Goal: Task Accomplishment & Management: Complete application form

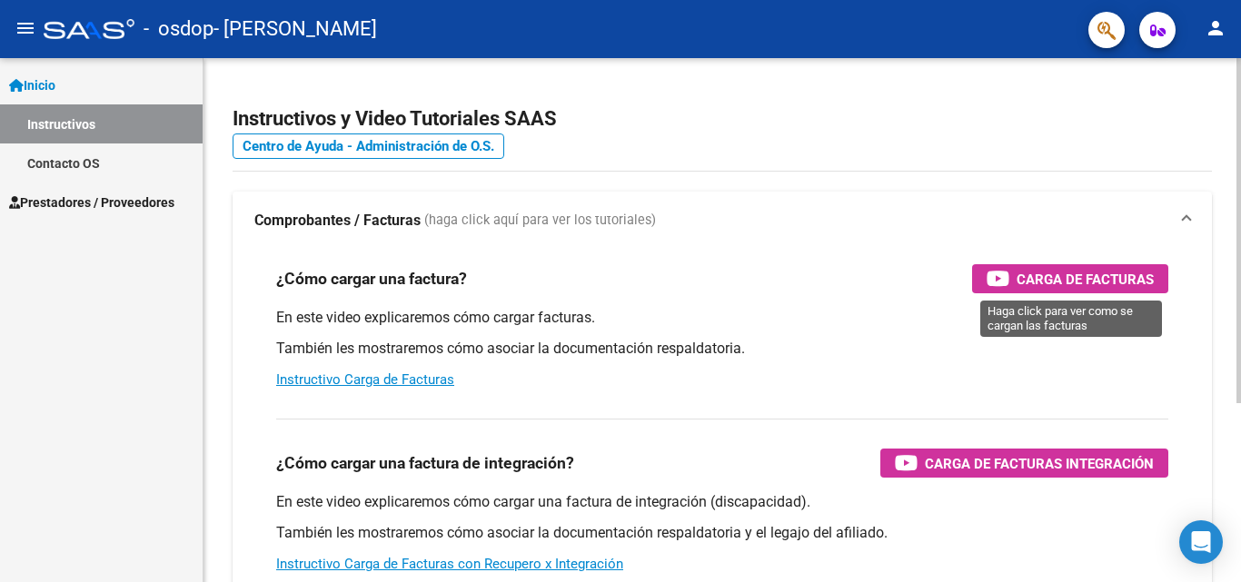
click at [1115, 276] on span "Carga de Facturas" at bounding box center [1084, 279] width 137 height 23
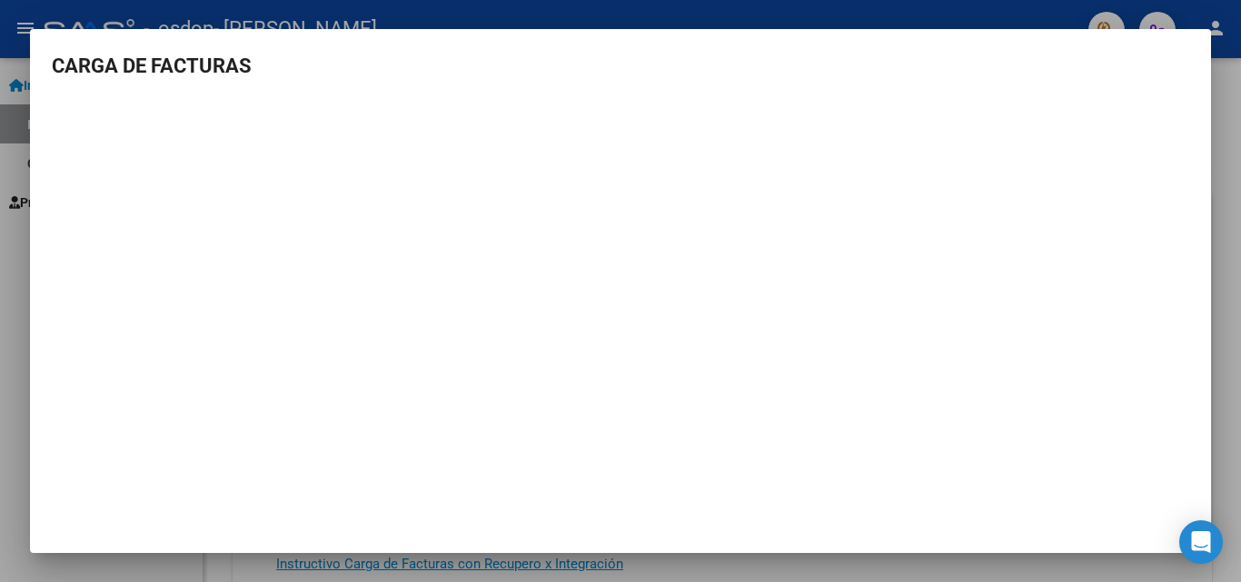
click at [1213, 177] on div at bounding box center [620, 291] width 1241 height 582
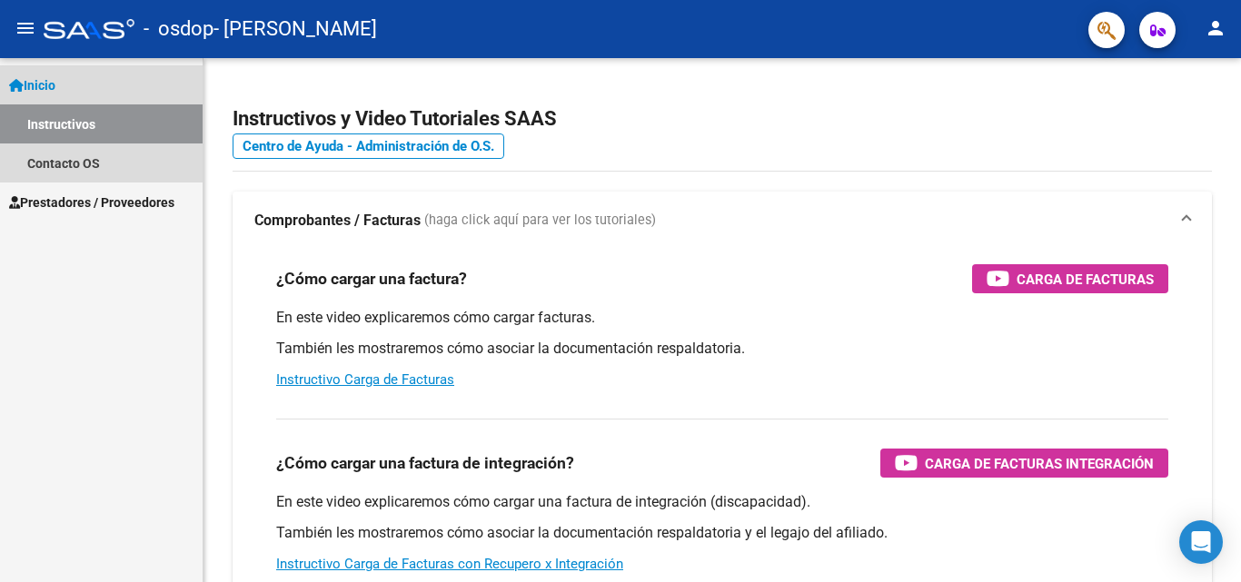
click at [55, 79] on span "Inicio" at bounding box center [32, 85] width 46 height 20
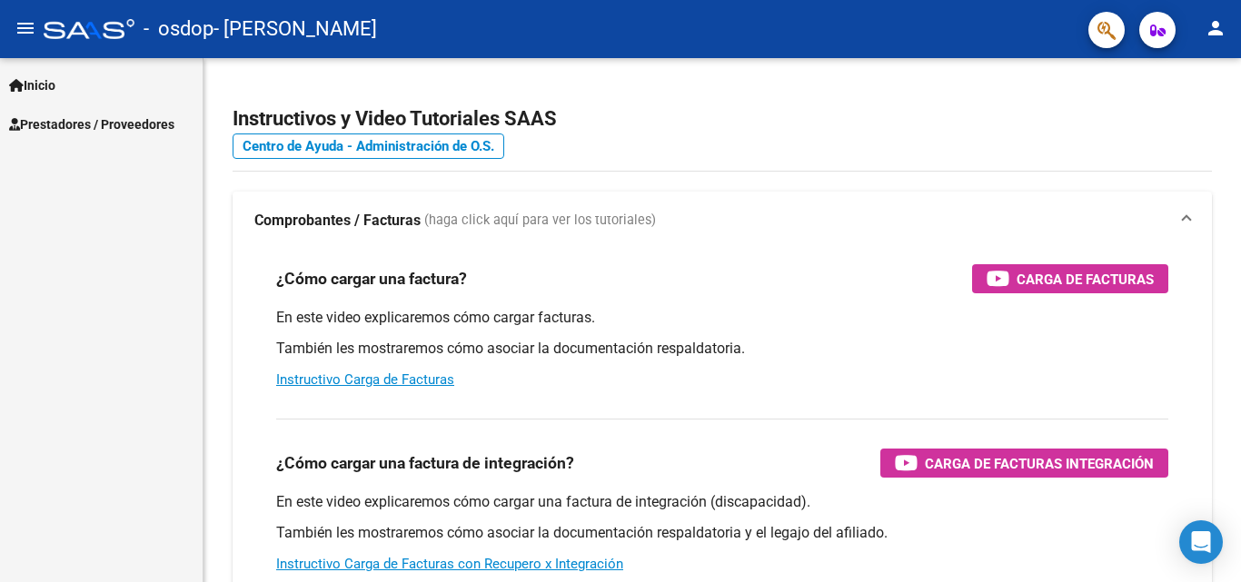
click at [15, 5] on mat-toolbar "menu - osdop - [PERSON_NAME] person" at bounding box center [620, 29] width 1241 height 58
click at [36, 37] on button "menu" at bounding box center [25, 29] width 36 height 36
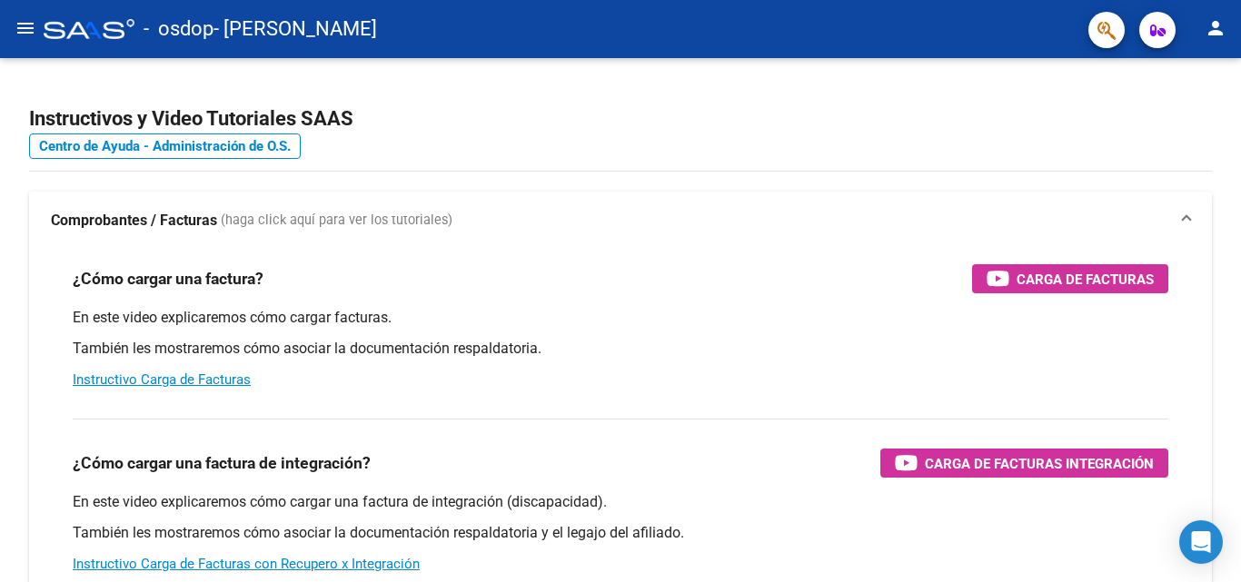
click at [36, 37] on button "menu" at bounding box center [25, 29] width 36 height 36
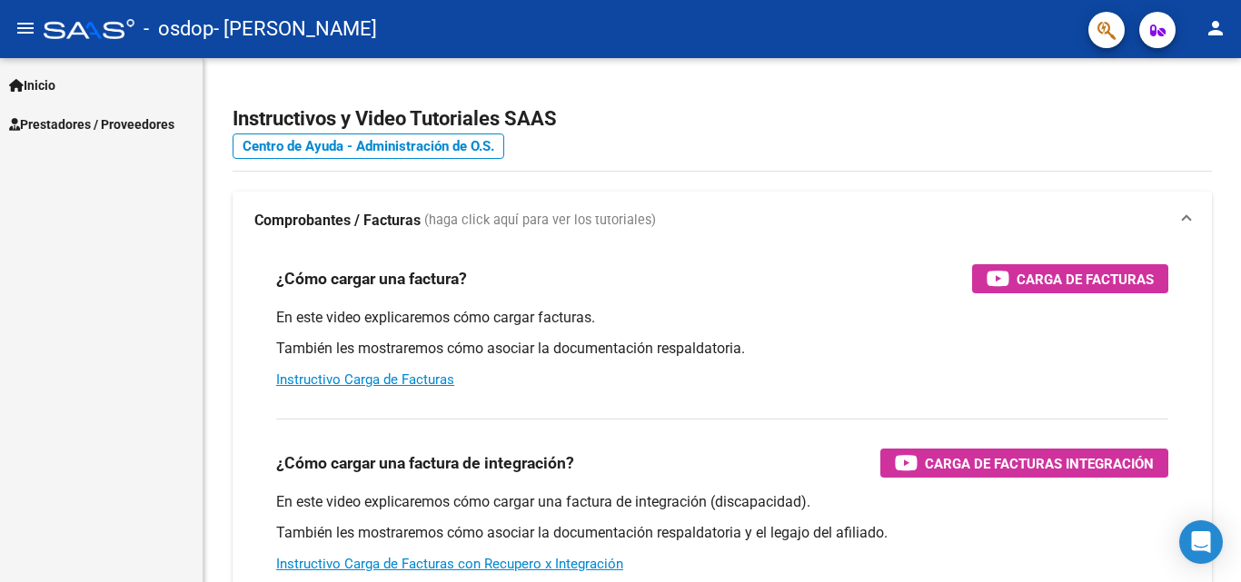
click at [74, 86] on link "Inicio" at bounding box center [101, 84] width 203 height 39
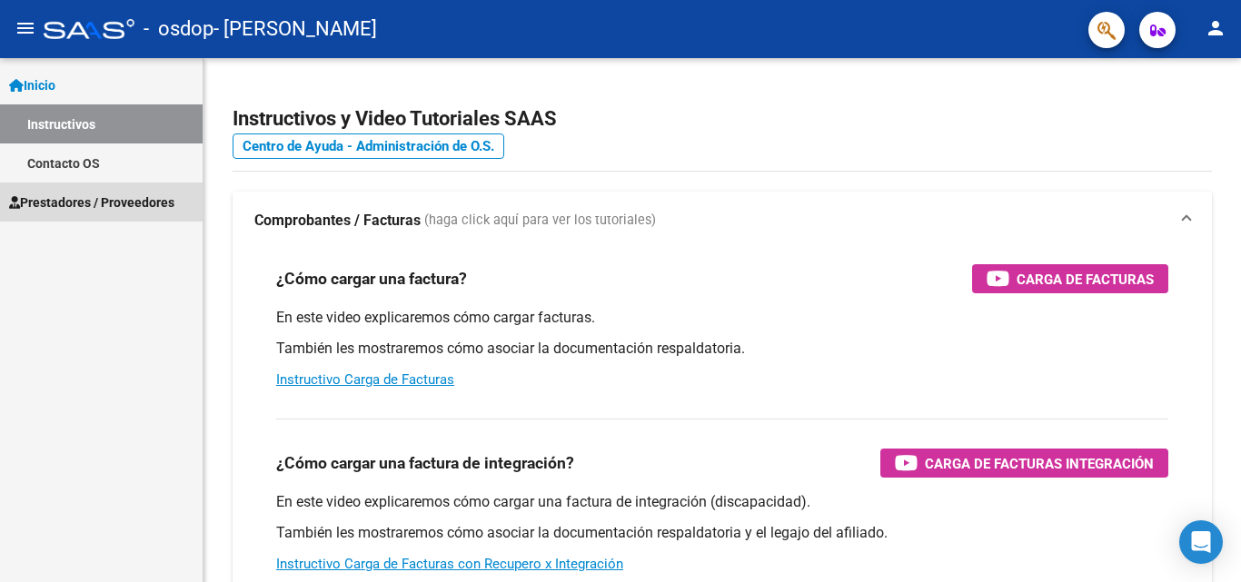
click at [88, 196] on span "Prestadores / Proveedores" at bounding box center [91, 203] width 165 height 20
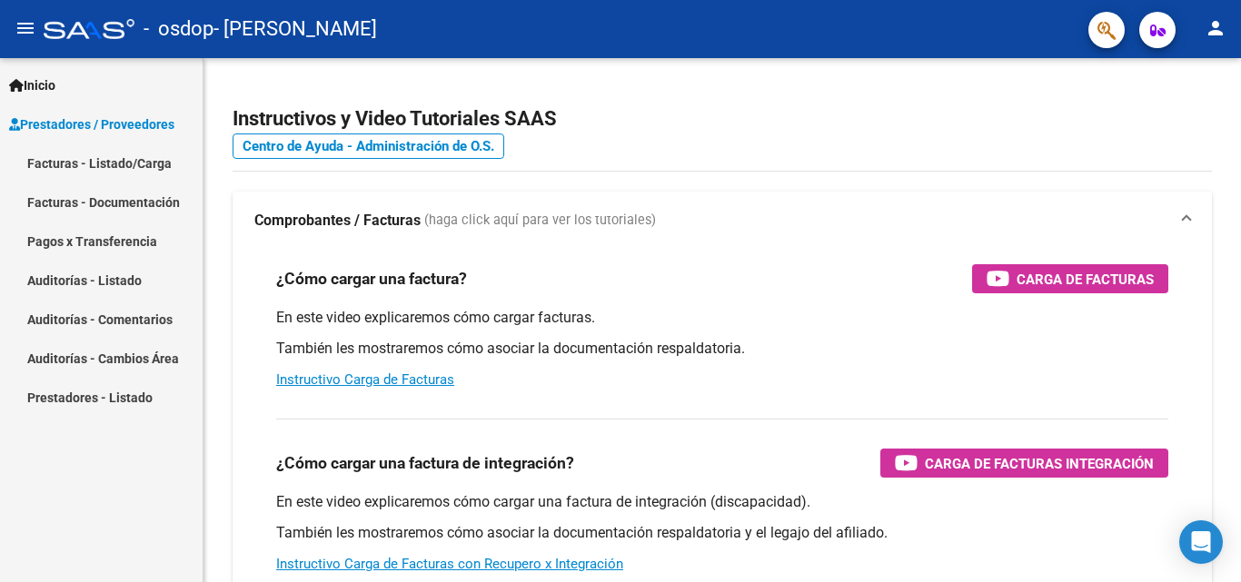
click at [106, 166] on link "Facturas - Listado/Carga" at bounding box center [101, 162] width 203 height 39
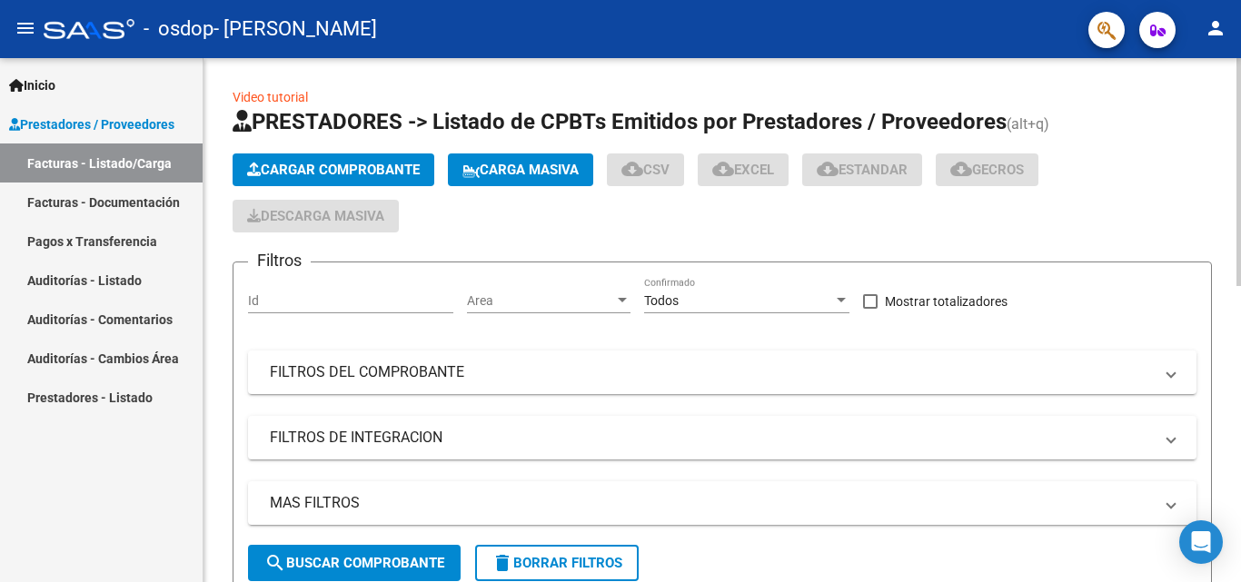
click at [302, 157] on button "Cargar Comprobante" at bounding box center [333, 169] width 202 height 33
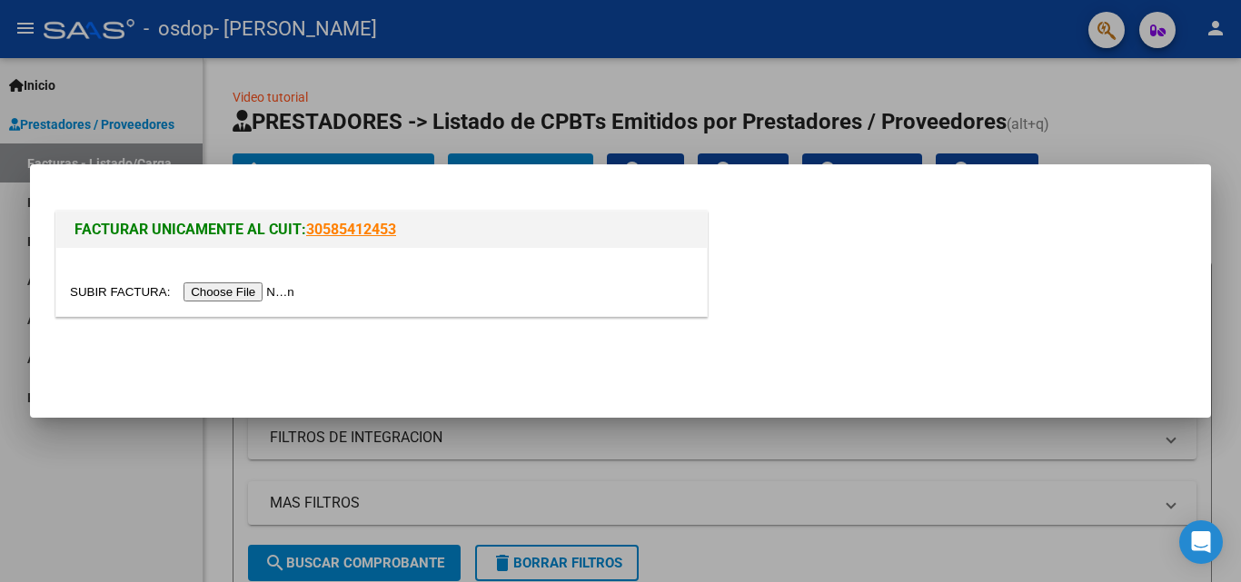
click at [252, 287] on input "file" at bounding box center [185, 291] width 230 height 19
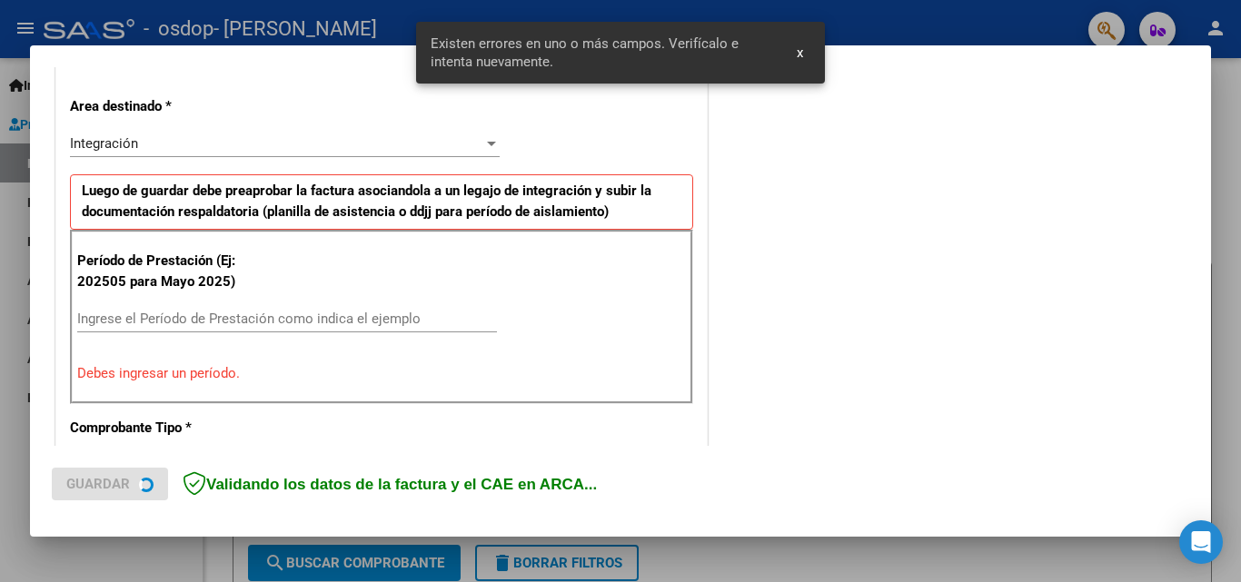
scroll to position [410, 0]
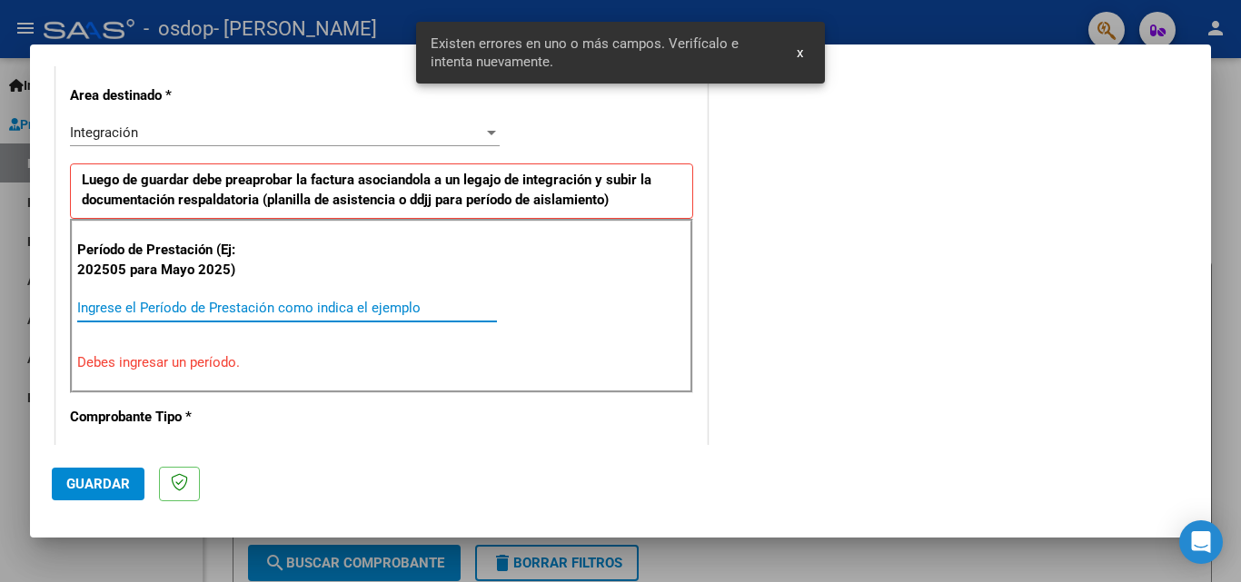
click at [338, 305] on input "Ingrese el Período de Prestación como indica el ejemplo" at bounding box center [287, 308] width 420 height 16
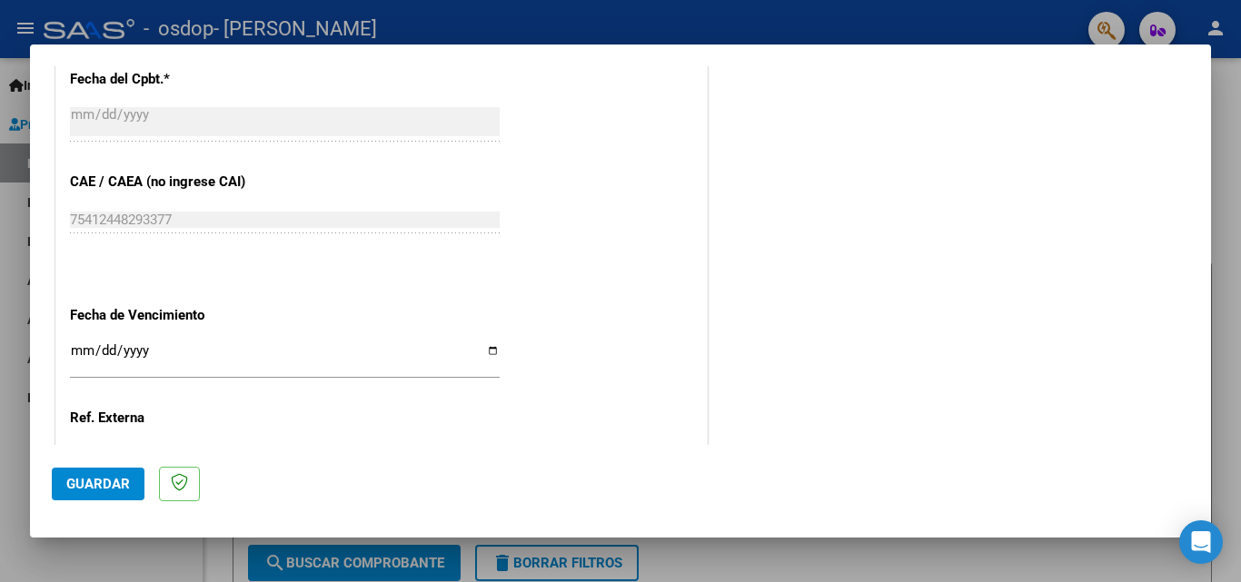
scroll to position [1136, 0]
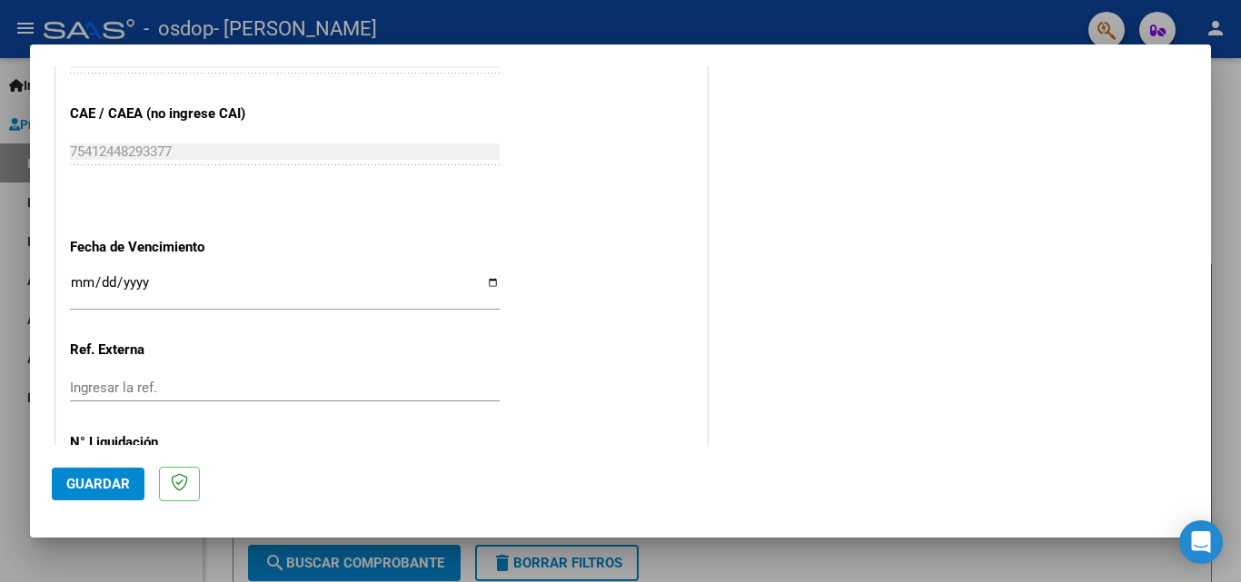
type input "202509"
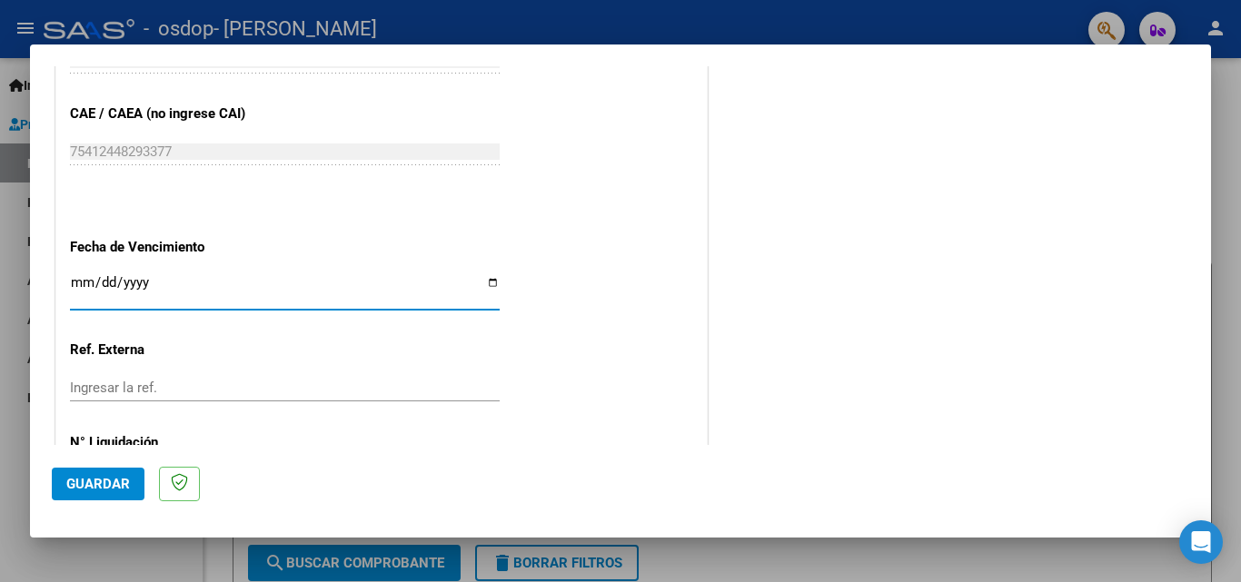
click at [183, 282] on input "Ingresar la fecha" at bounding box center [285, 289] width 430 height 29
click at [491, 278] on input "Ingresar la fecha" at bounding box center [285, 289] width 430 height 29
type input "[DATE]"
click at [188, 400] on div "Ingresar la ref." at bounding box center [285, 387] width 430 height 27
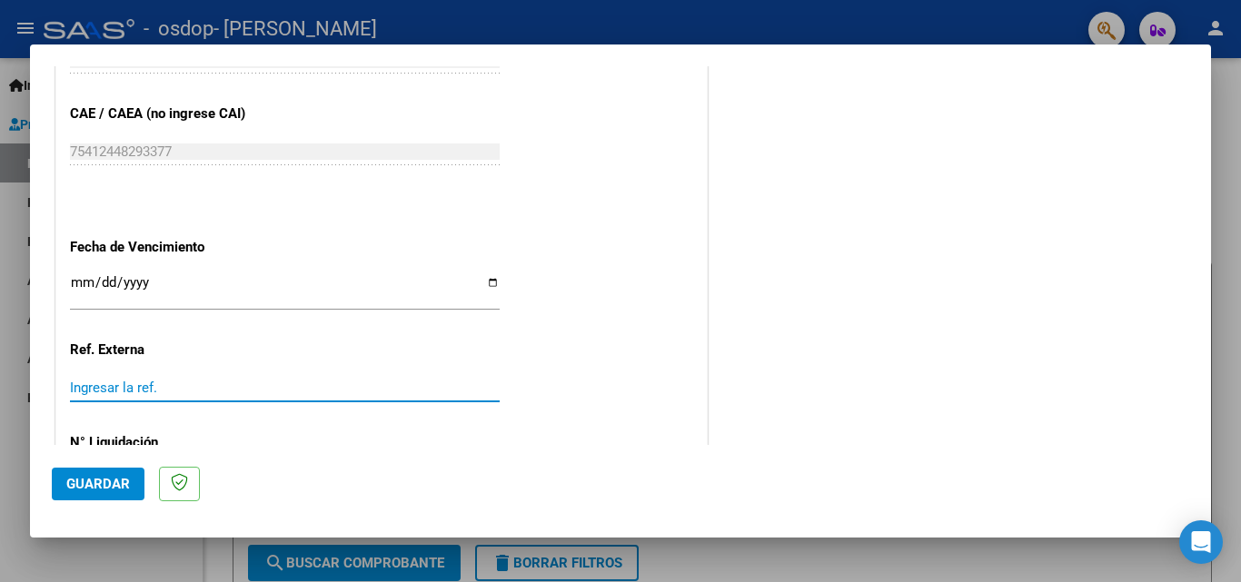
click at [188, 389] on input "Ingresar la ref." at bounding box center [285, 388] width 430 height 16
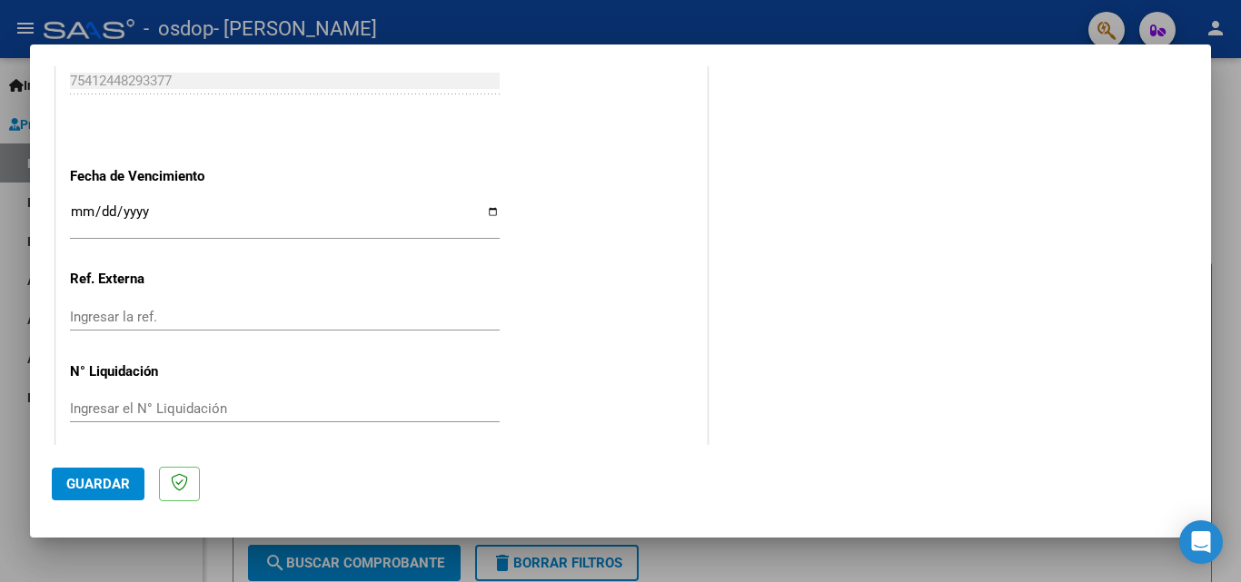
scroll to position [1220, 0]
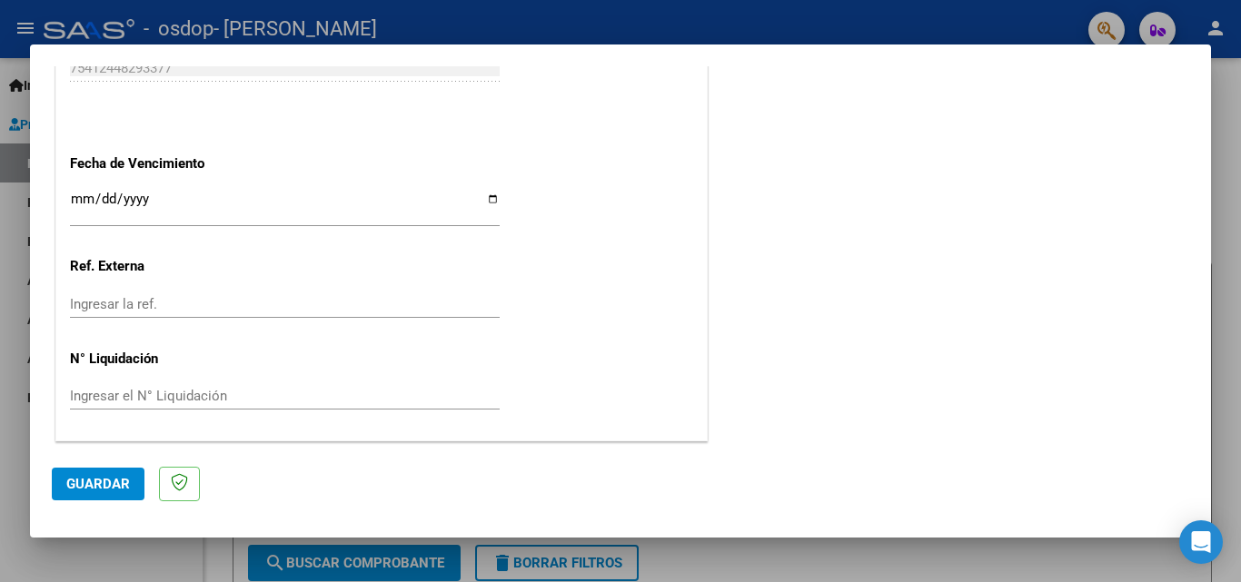
click at [210, 297] on input "Ingresar la ref." at bounding box center [285, 304] width 430 height 16
click at [172, 389] on input "Ingresar el N° Liquidación" at bounding box center [285, 396] width 430 height 16
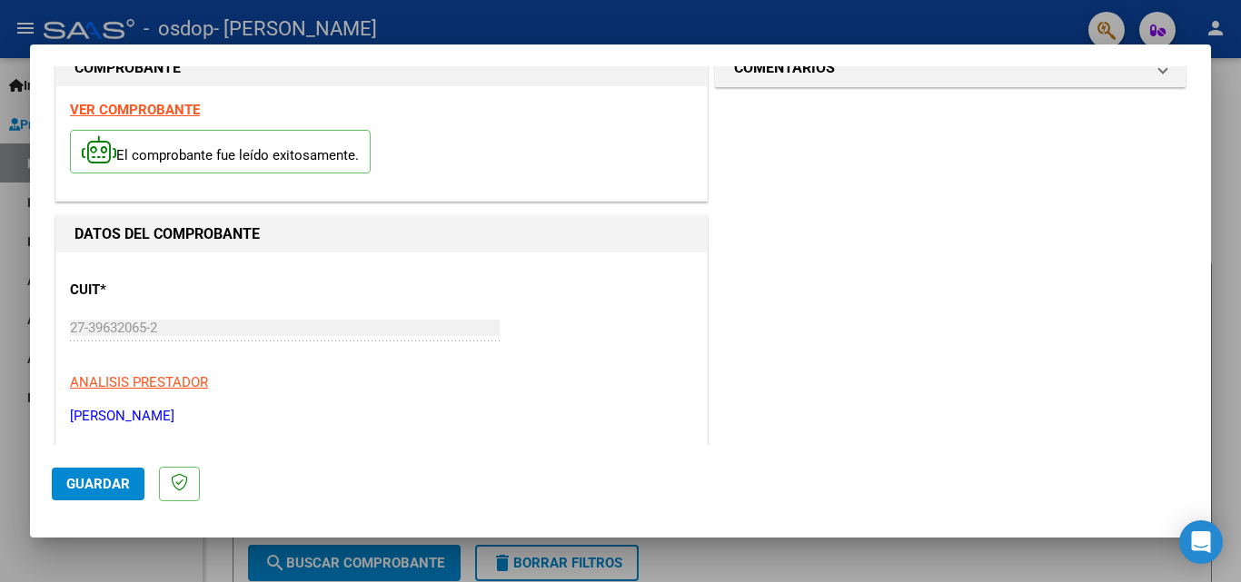
scroll to position [0, 0]
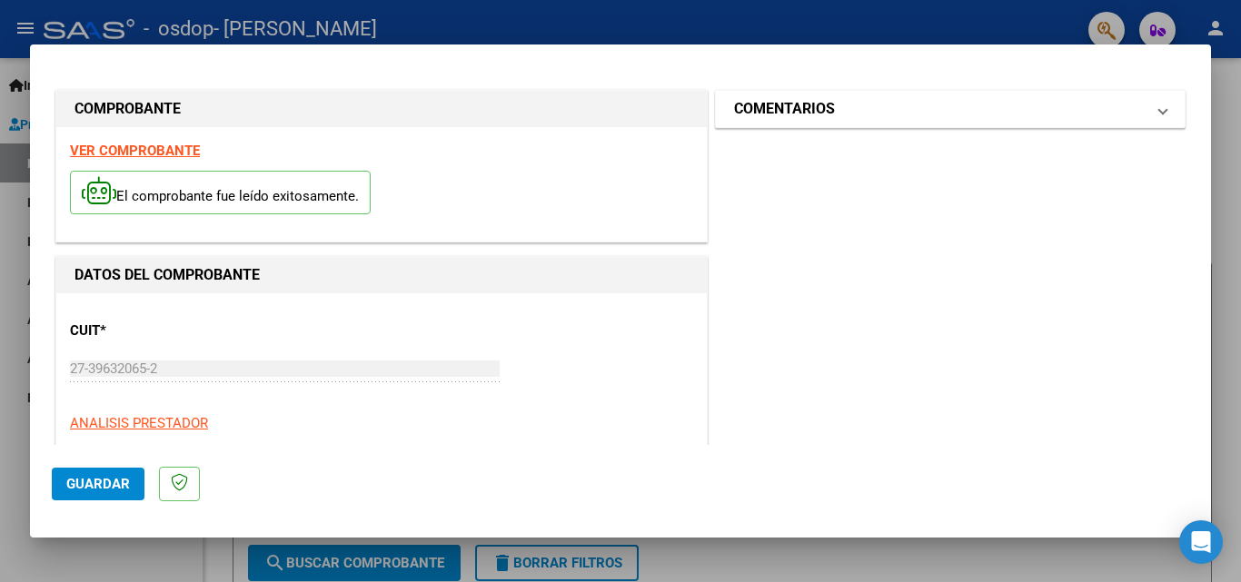
click at [933, 96] on mat-expansion-panel-header "COMENTARIOS" at bounding box center [950, 109] width 469 height 36
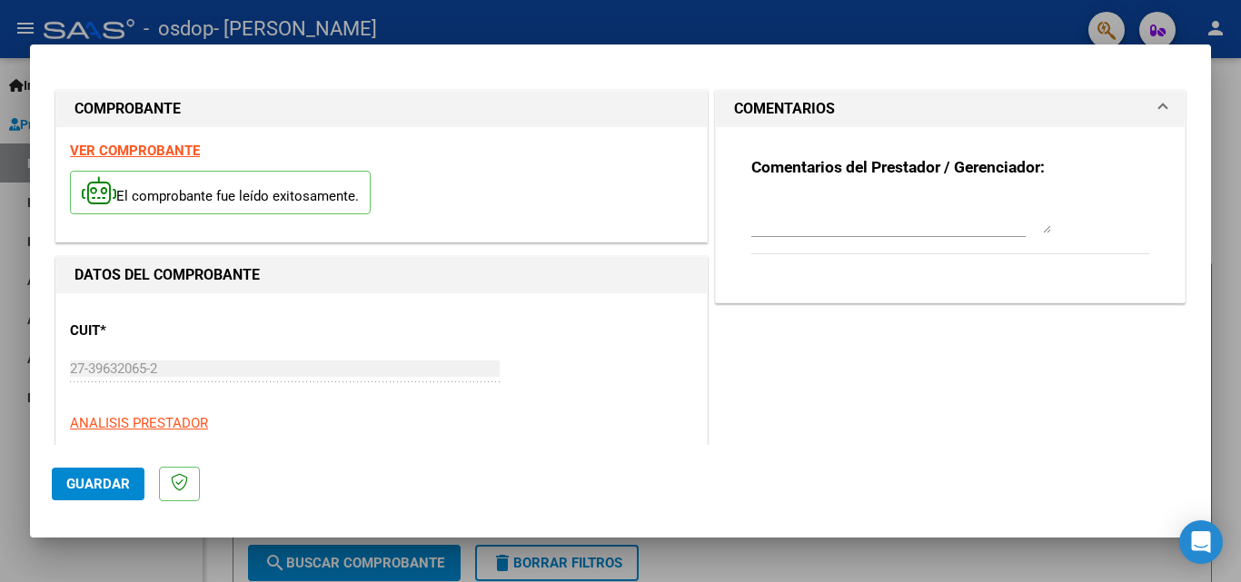
click at [108, 483] on span "Guardar" at bounding box center [98, 484] width 64 height 16
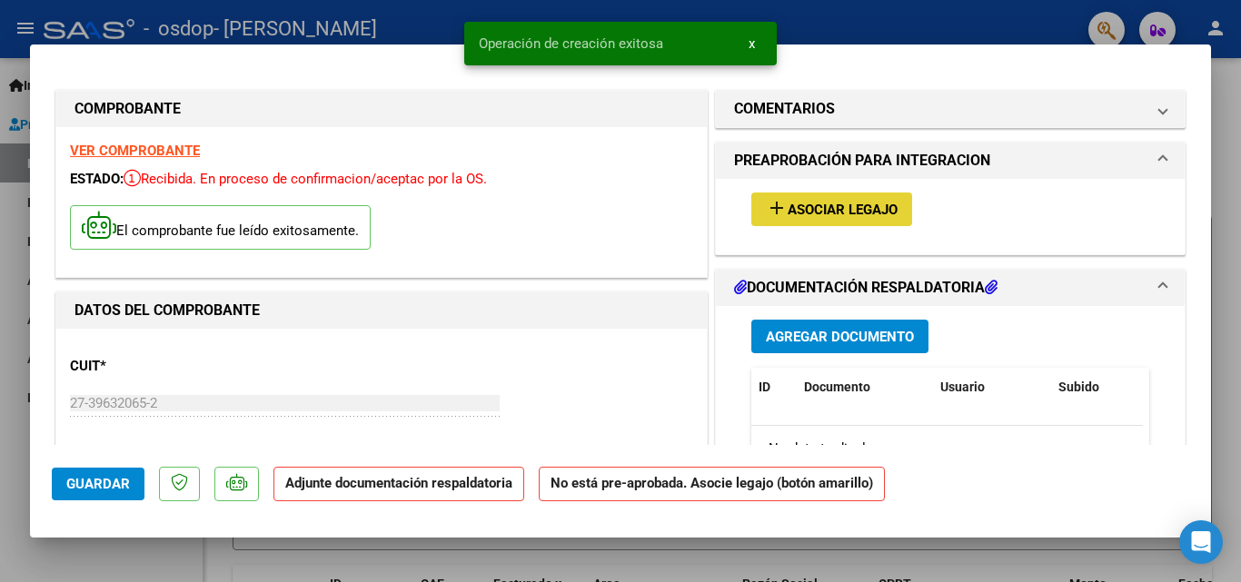
click at [878, 222] on button "add Asociar Legajo" at bounding box center [831, 210] width 161 height 34
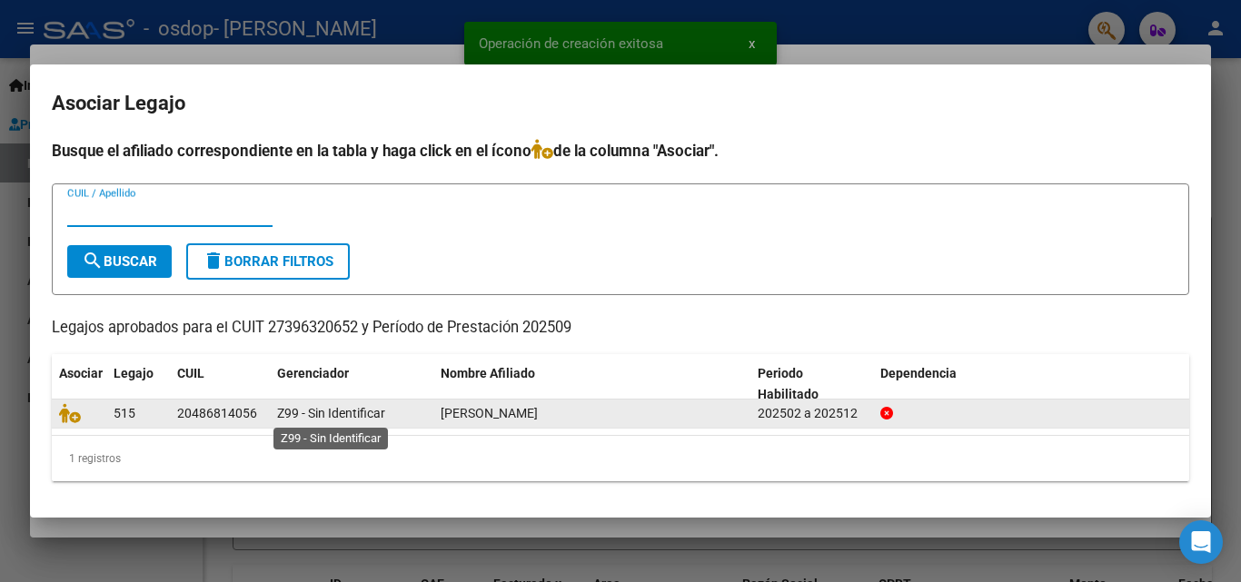
click at [373, 410] on span "Z99 - Sin Identificar" at bounding box center [331, 413] width 108 height 15
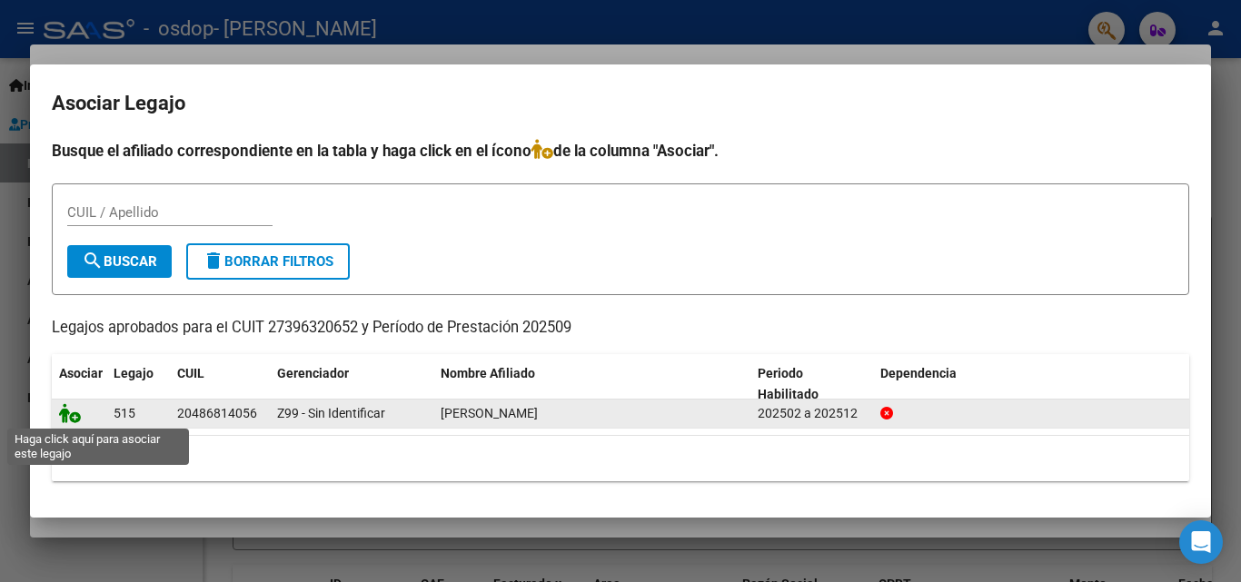
click at [77, 414] on icon at bounding box center [70, 413] width 22 height 20
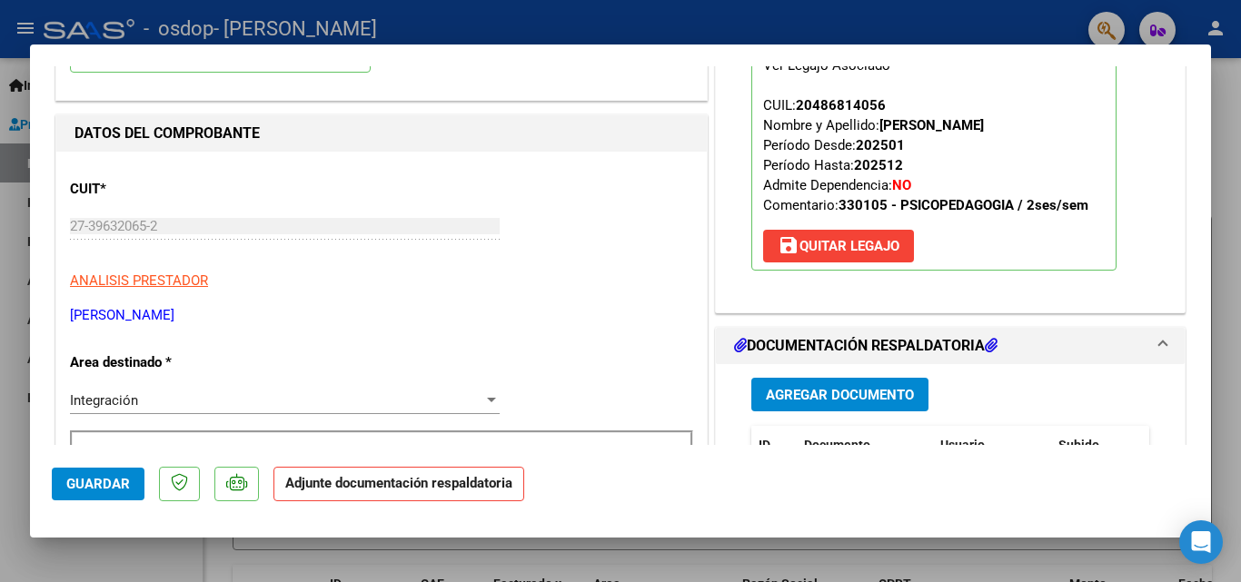
scroll to position [182, 0]
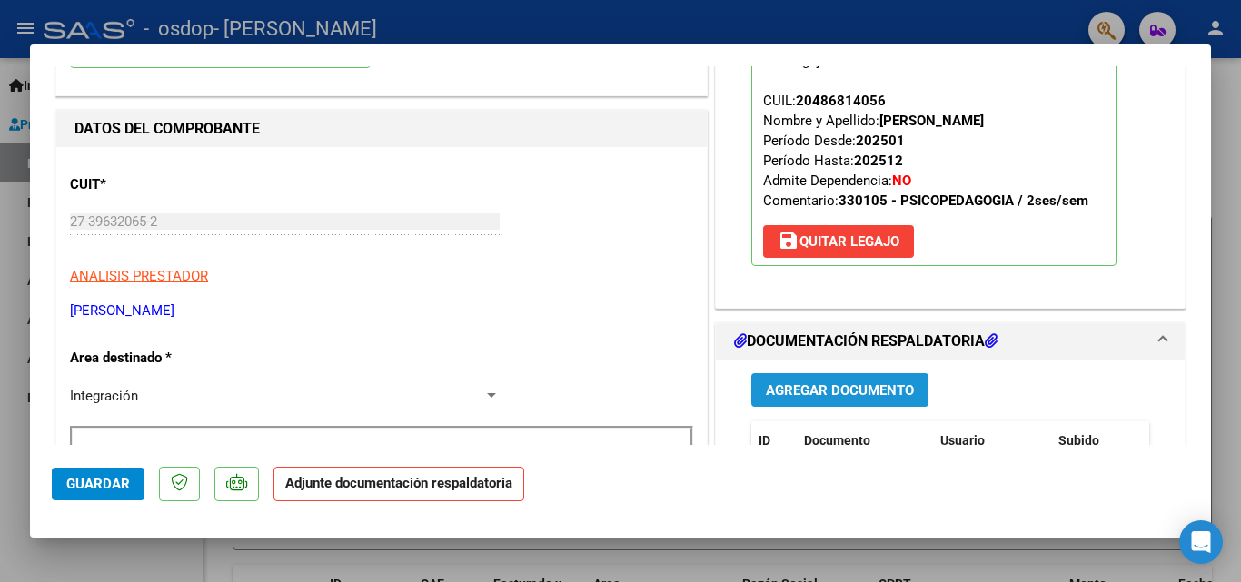
click at [866, 384] on span "Agregar Documento" at bounding box center [840, 390] width 148 height 16
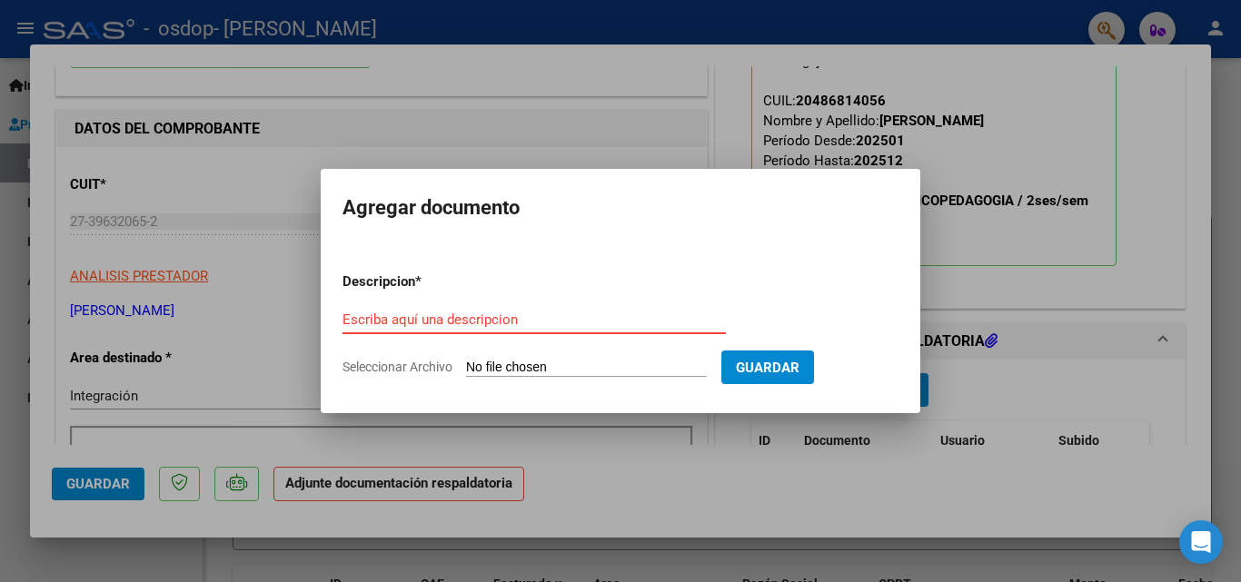
click at [492, 310] on div "Escriba aquí una descripcion" at bounding box center [533, 319] width 383 height 27
click at [417, 330] on div "Escriba aquí una descripcion" at bounding box center [533, 319] width 383 height 27
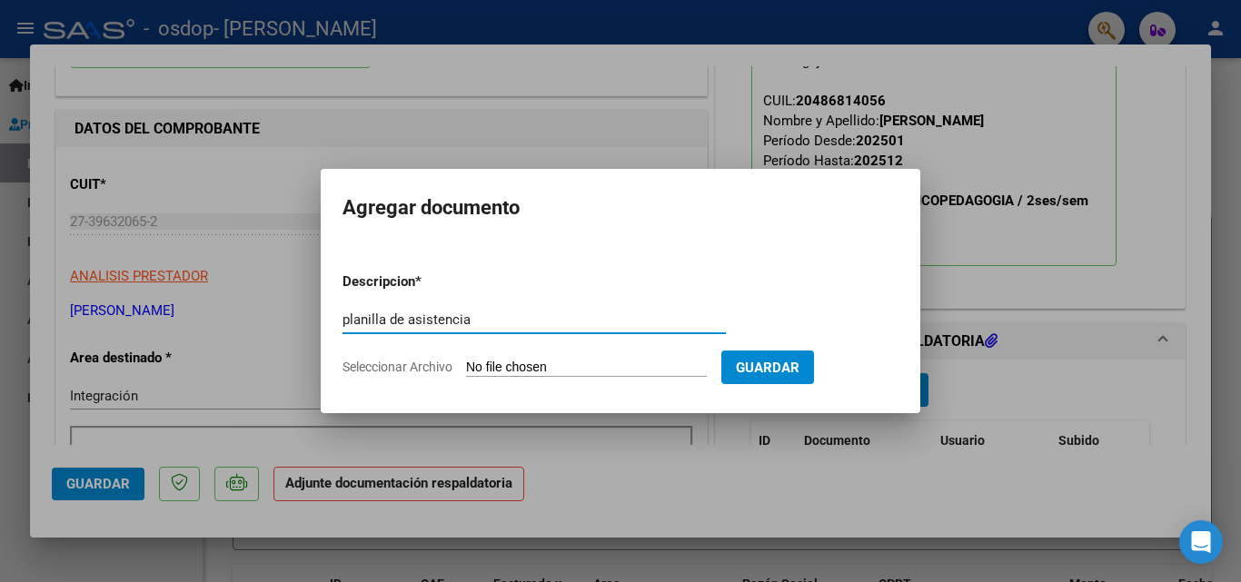
type input "planilla de asistencia"
click at [376, 366] on span "Seleccionar Archivo" at bounding box center [397, 367] width 110 height 15
click at [466, 366] on input "Seleccionar Archivo" at bounding box center [586, 368] width 241 height 17
type input "C:\fakepath\asist [PERSON_NAME] [DATE].pdf"
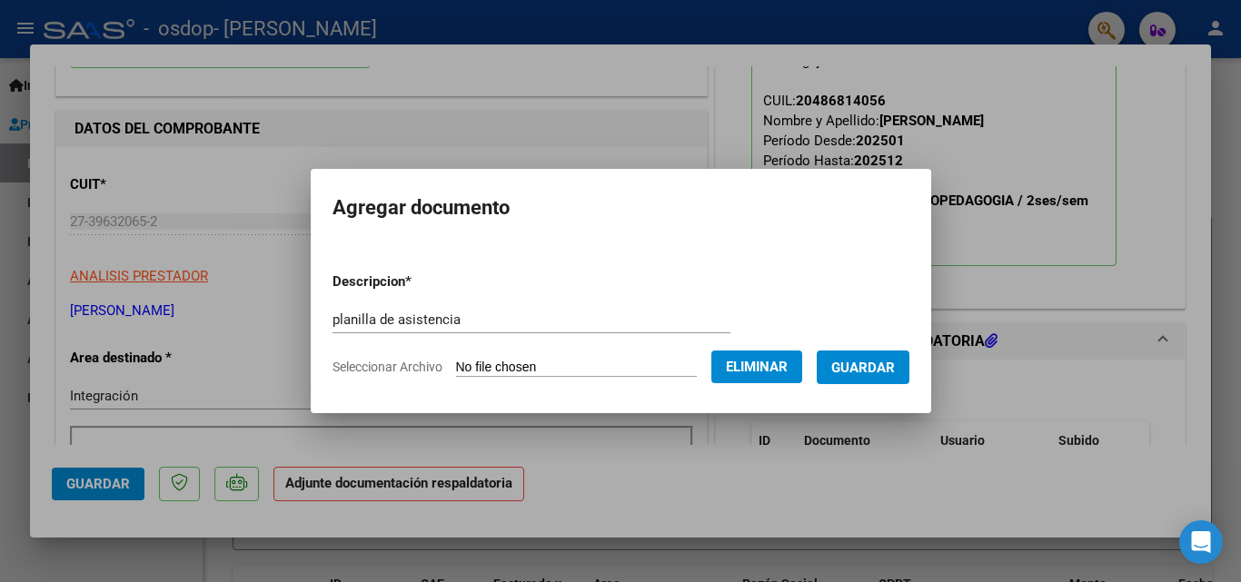
click at [874, 361] on span "Guardar" at bounding box center [863, 368] width 64 height 16
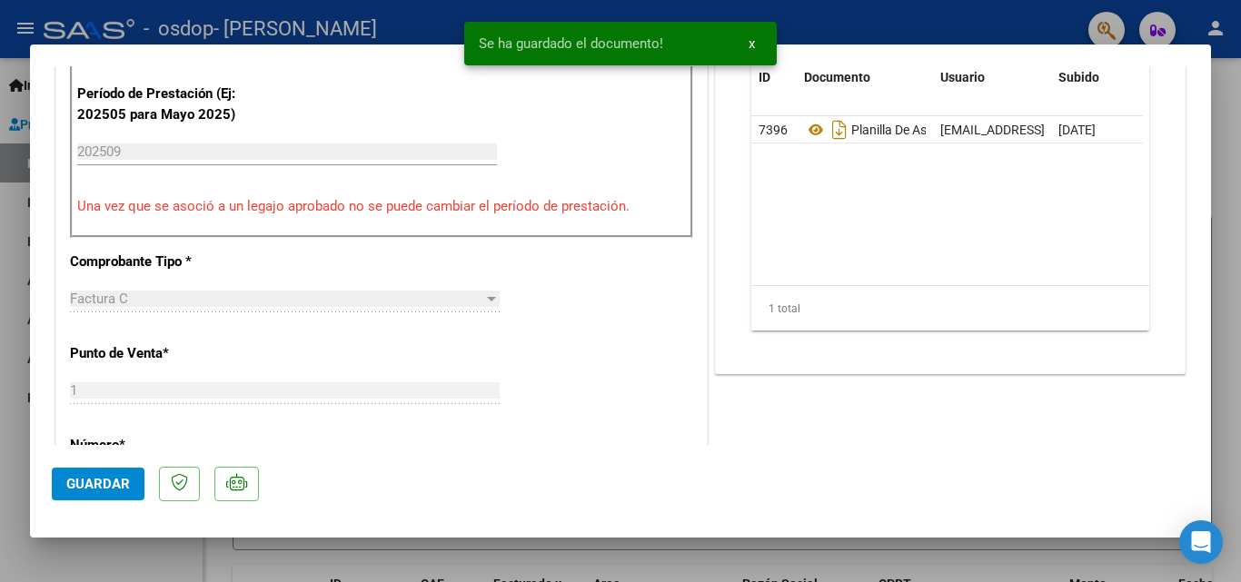
scroll to position [636, 0]
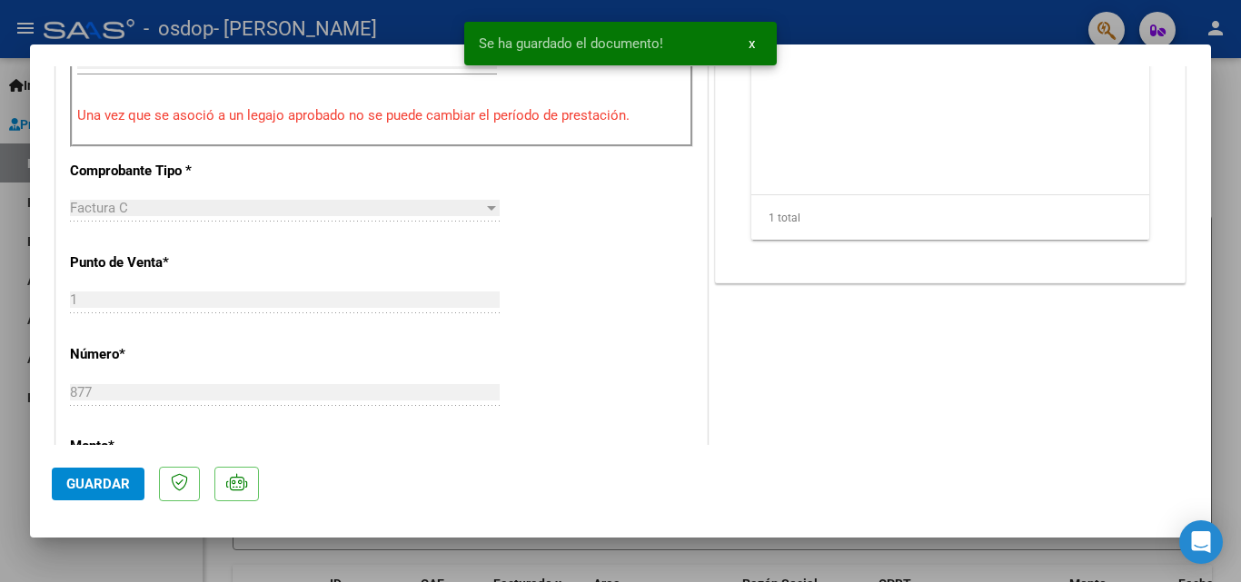
click at [109, 487] on span "Guardar" at bounding box center [98, 484] width 64 height 16
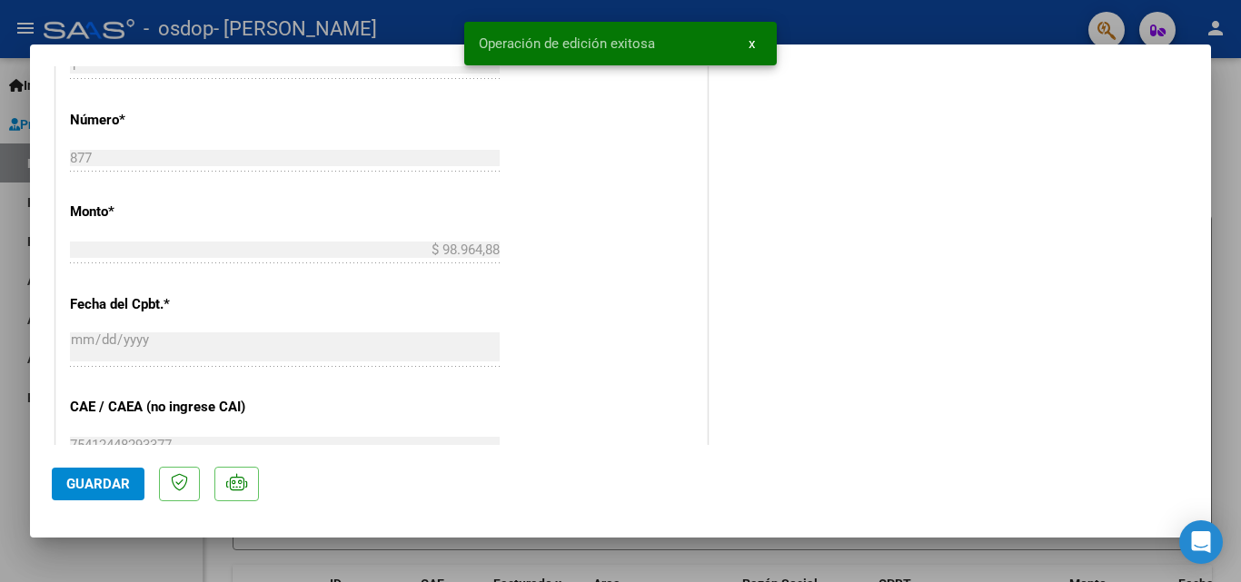
scroll to position [793, 0]
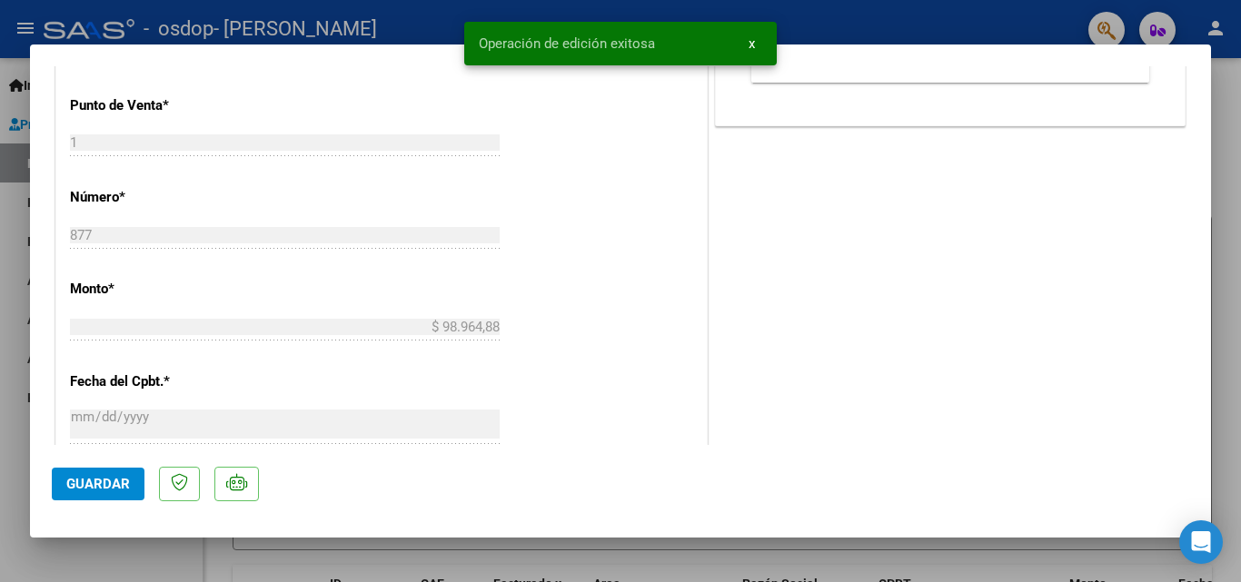
click at [756, 50] on button "x" at bounding box center [751, 43] width 35 height 33
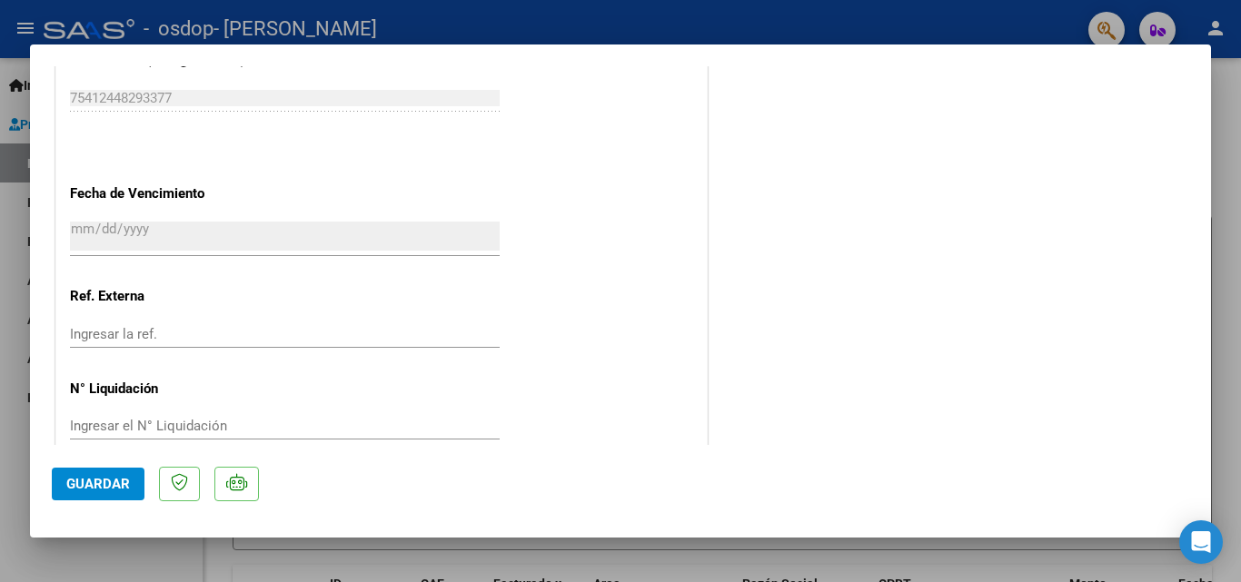
scroll to position [1247, 0]
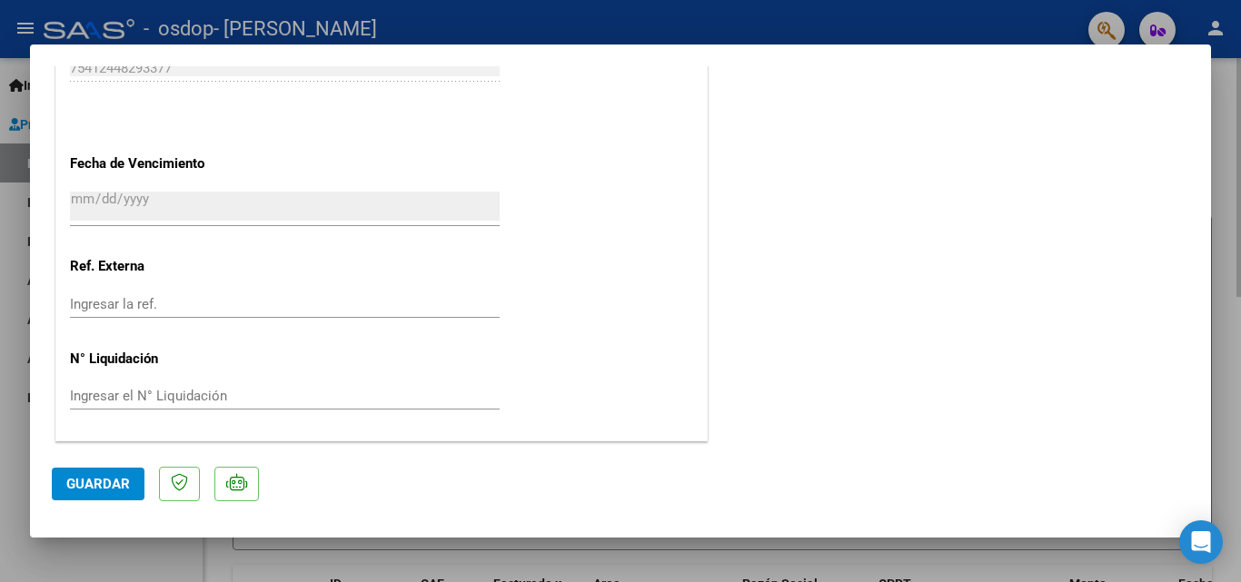
type input "$ 0,00"
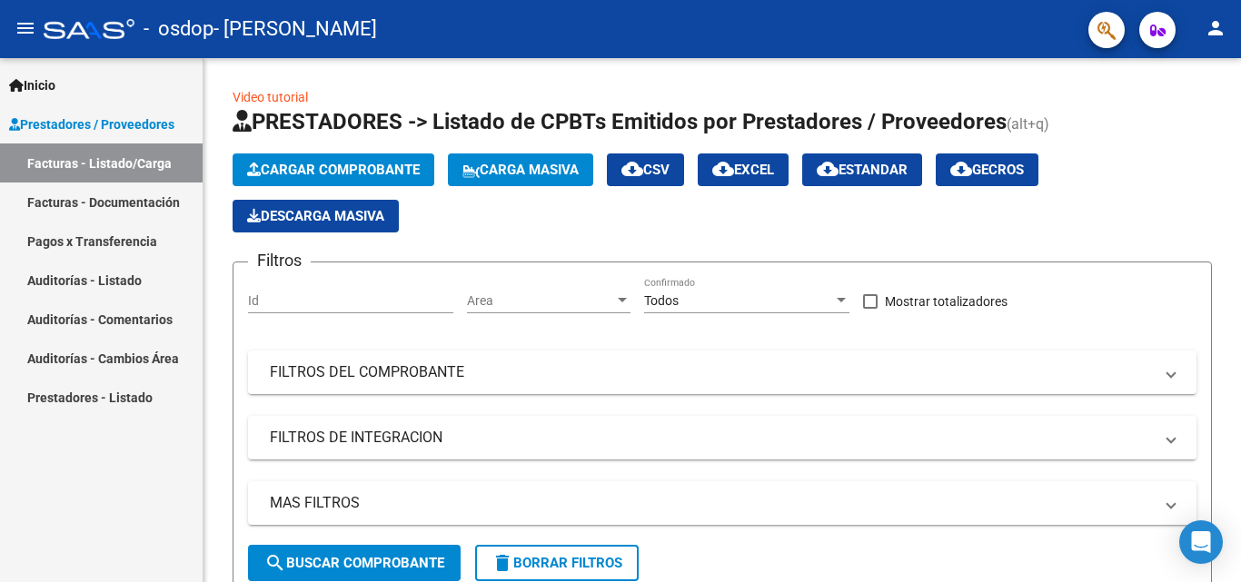
click at [112, 201] on link "Facturas - Documentación" at bounding box center [101, 202] width 203 height 39
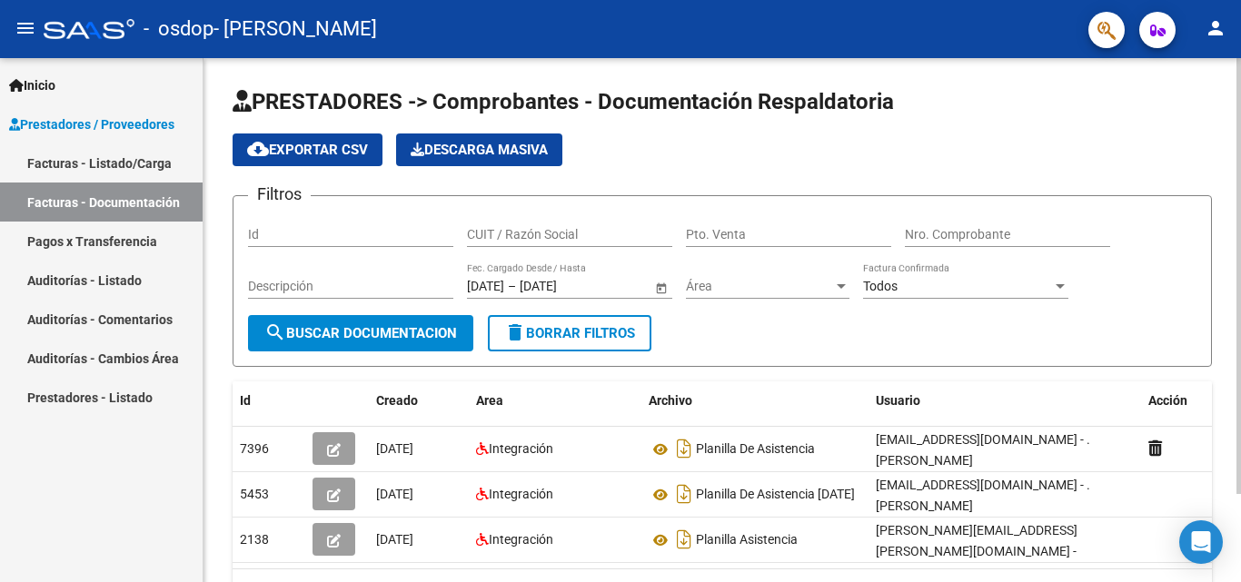
scroll to position [91, 0]
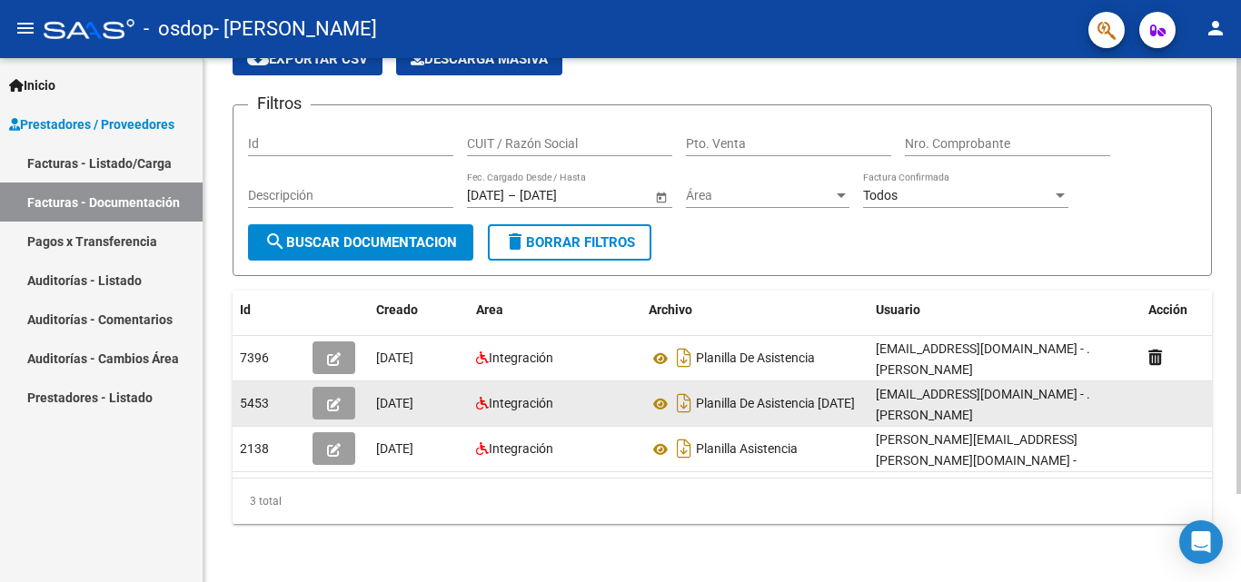
click at [498, 421] on datatable-body-cell "Integración" at bounding box center [555, 403] width 173 height 44
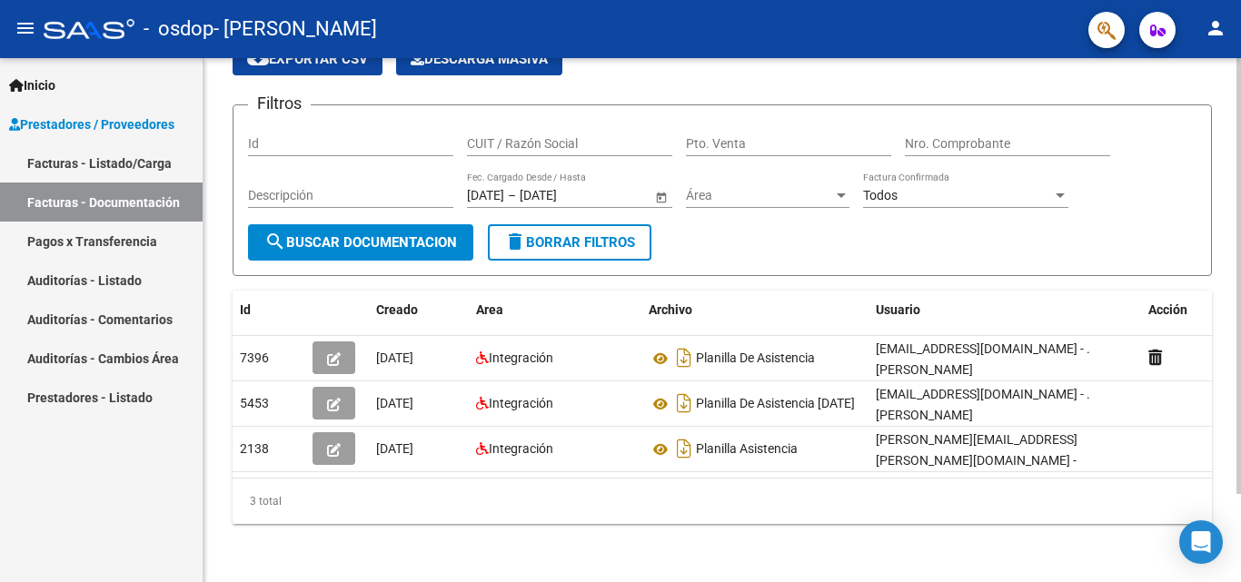
scroll to position [0, 20]
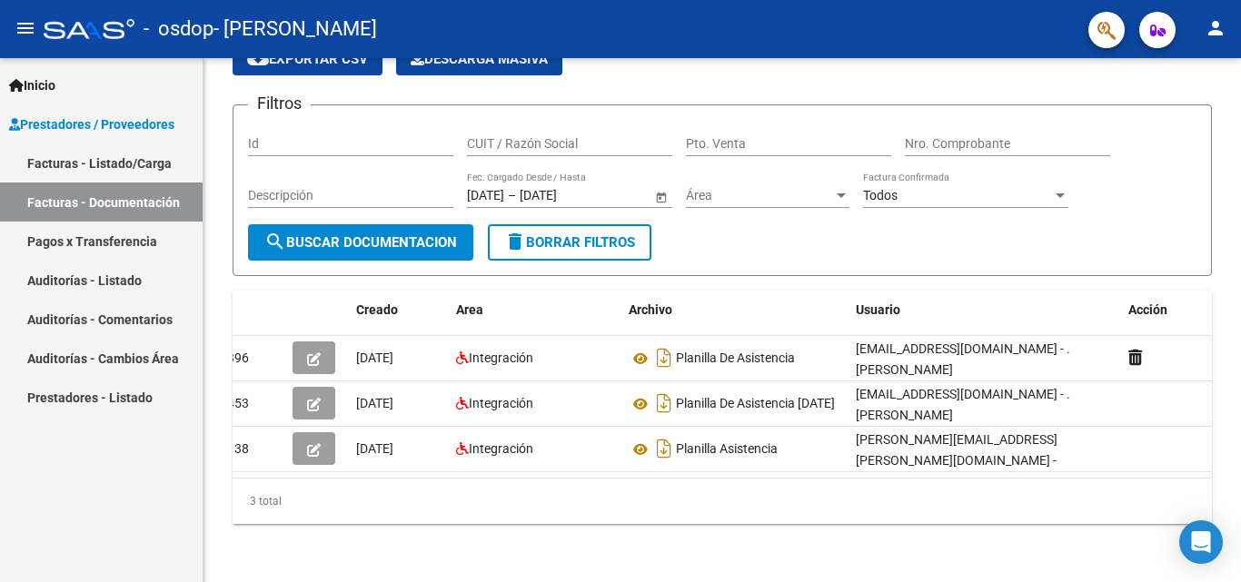
click at [133, 276] on link "Auditorías - Listado" at bounding box center [101, 280] width 203 height 39
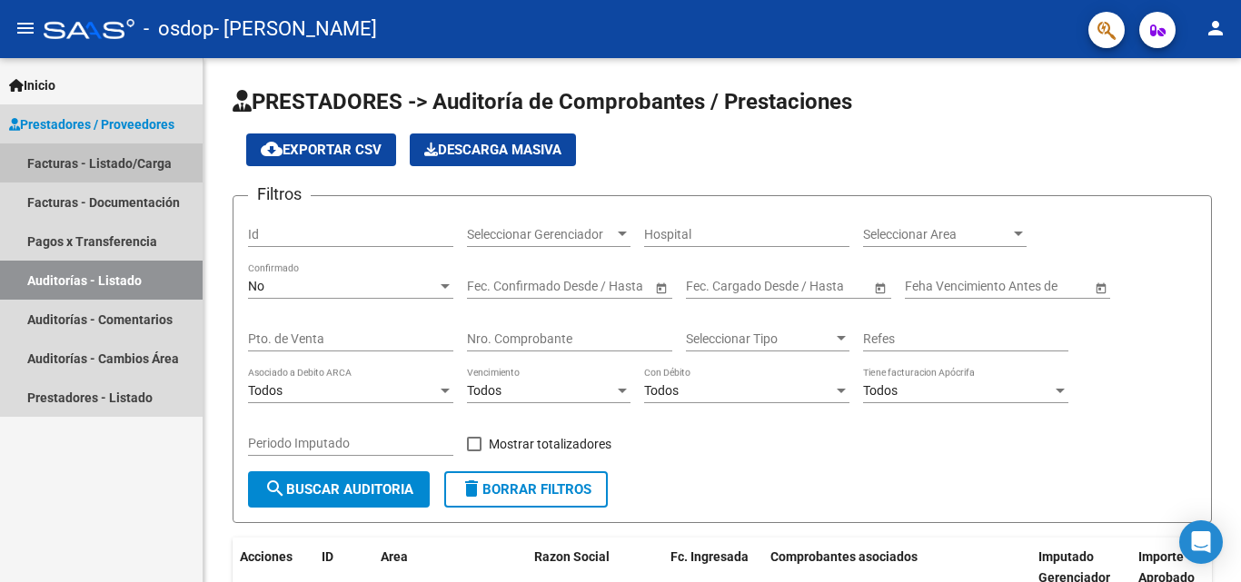
click at [134, 171] on link "Facturas - Listado/Carga" at bounding box center [101, 162] width 203 height 39
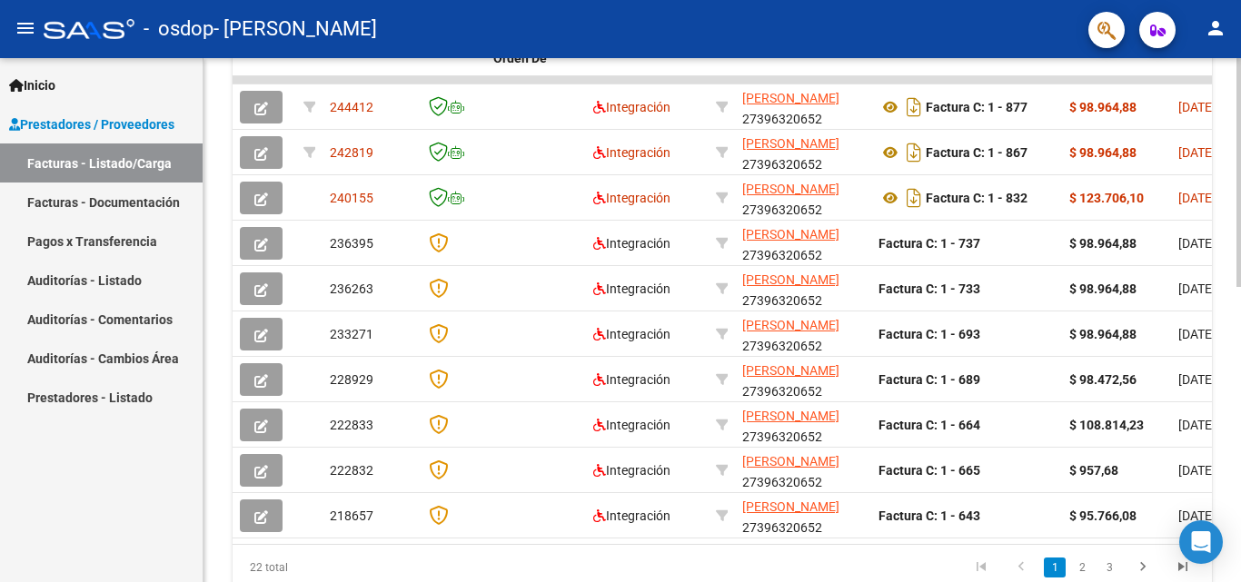
scroll to position [636, 0]
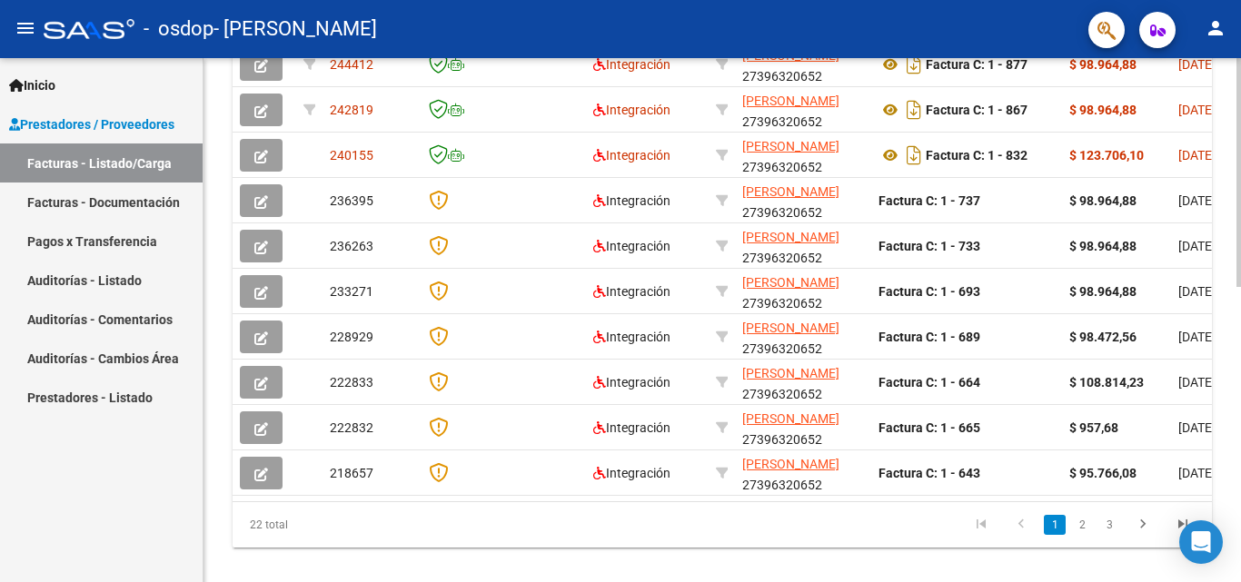
drag, startPoint x: 471, startPoint y: 516, endPoint x: 864, endPoint y: 519, distance: 392.3
click at [864, 519] on div "ID CAE Facturado x Orden De Area Razón Social CPBT Monto Fecha Cpbt Días desde …" at bounding box center [721, 261] width 979 height 572
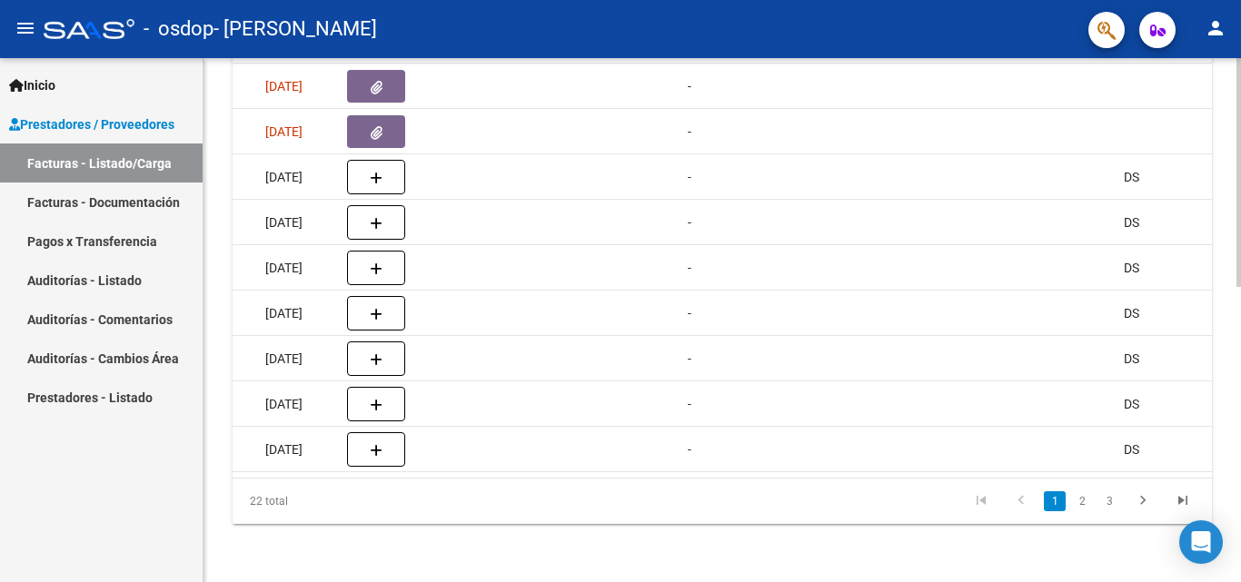
scroll to position [0, 0]
